Goal: Task Accomplishment & Management: Use online tool/utility

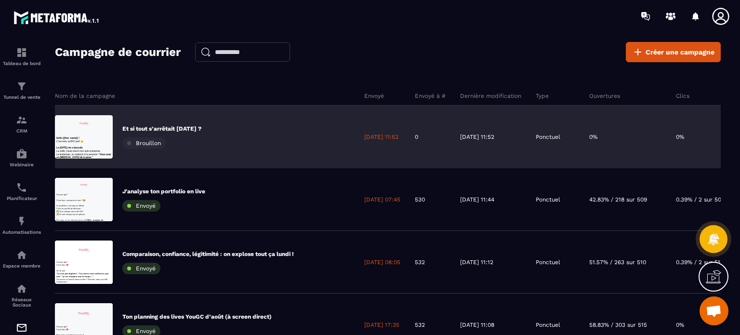
click at [364, 136] on p "[DATE] 11:52" at bounding box center [381, 137] width 34 height 8
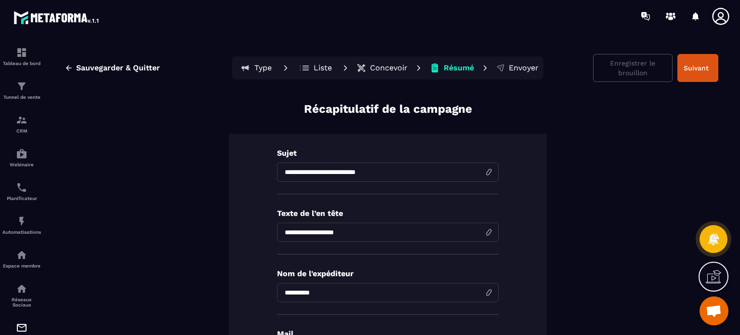
click at [397, 67] on p "Concevoir" at bounding box center [389, 68] width 38 height 10
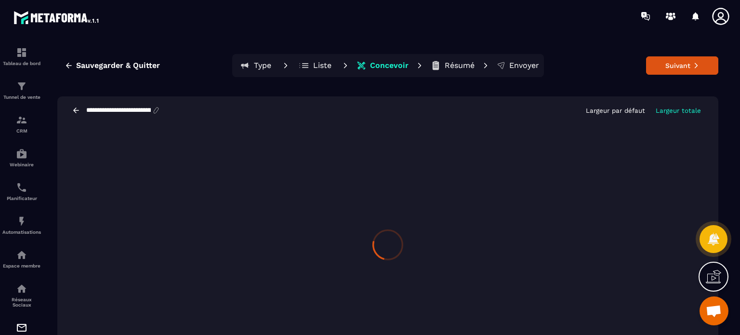
click at [321, 61] on p "Liste" at bounding box center [322, 66] width 18 height 10
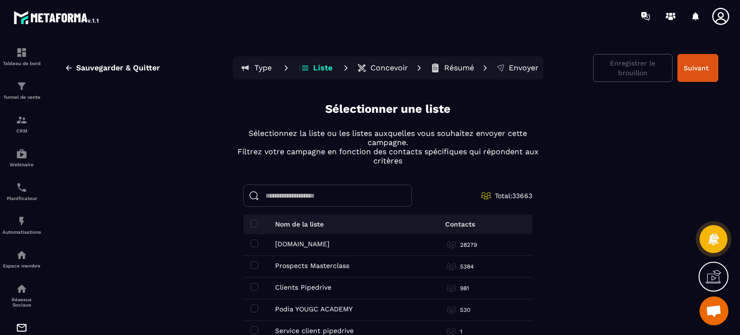
click at [436, 74] on button "Résumé" at bounding box center [452, 67] width 50 height 19
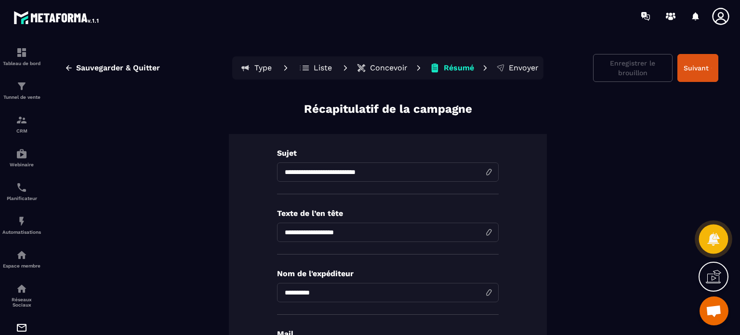
click at [713, 237] on icon at bounding box center [713, 239] width 14 height 14
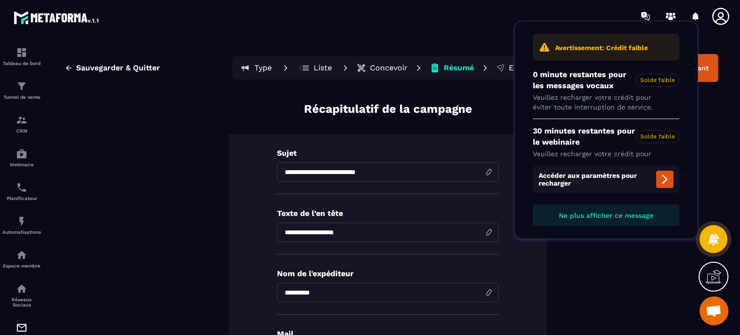
click at [660, 180] on icon at bounding box center [665, 179] width 12 height 12
